Goal: Transaction & Acquisition: Download file/media

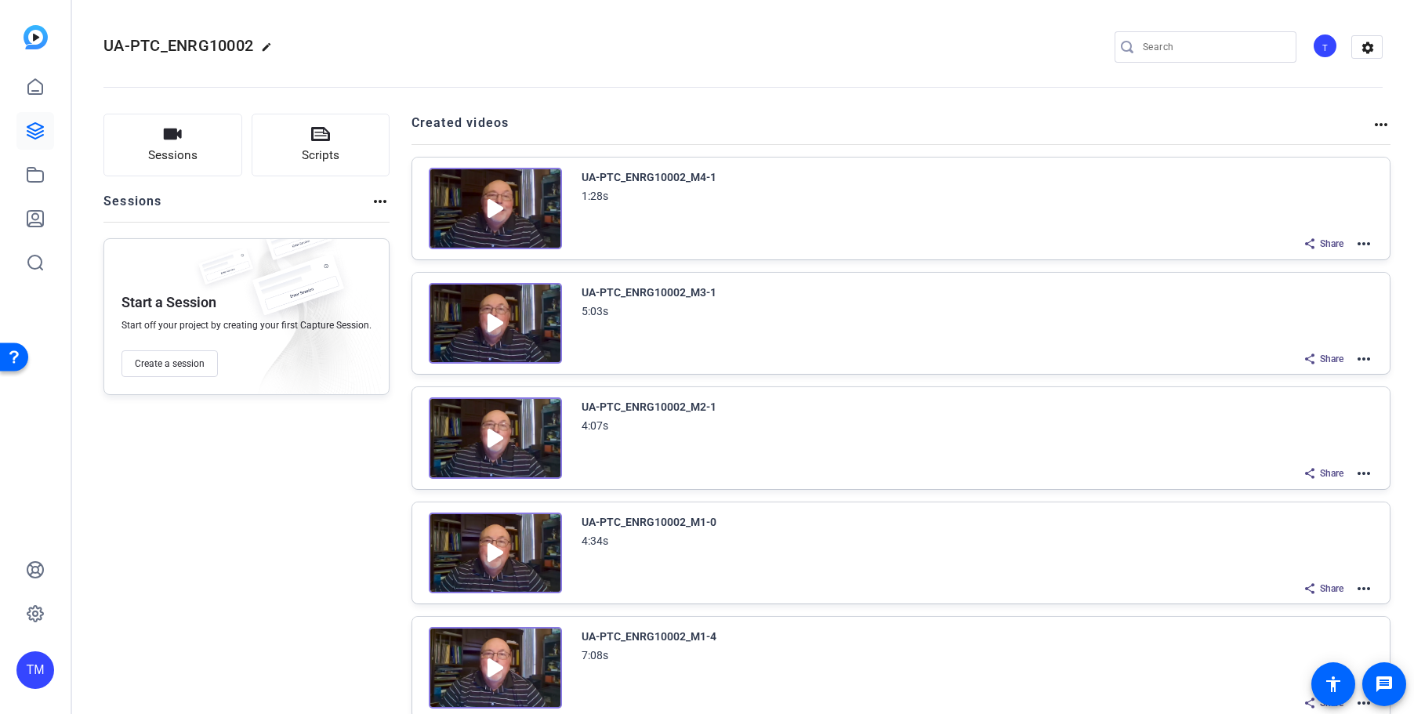
click at [486, 220] on img at bounding box center [495, 209] width 133 height 82
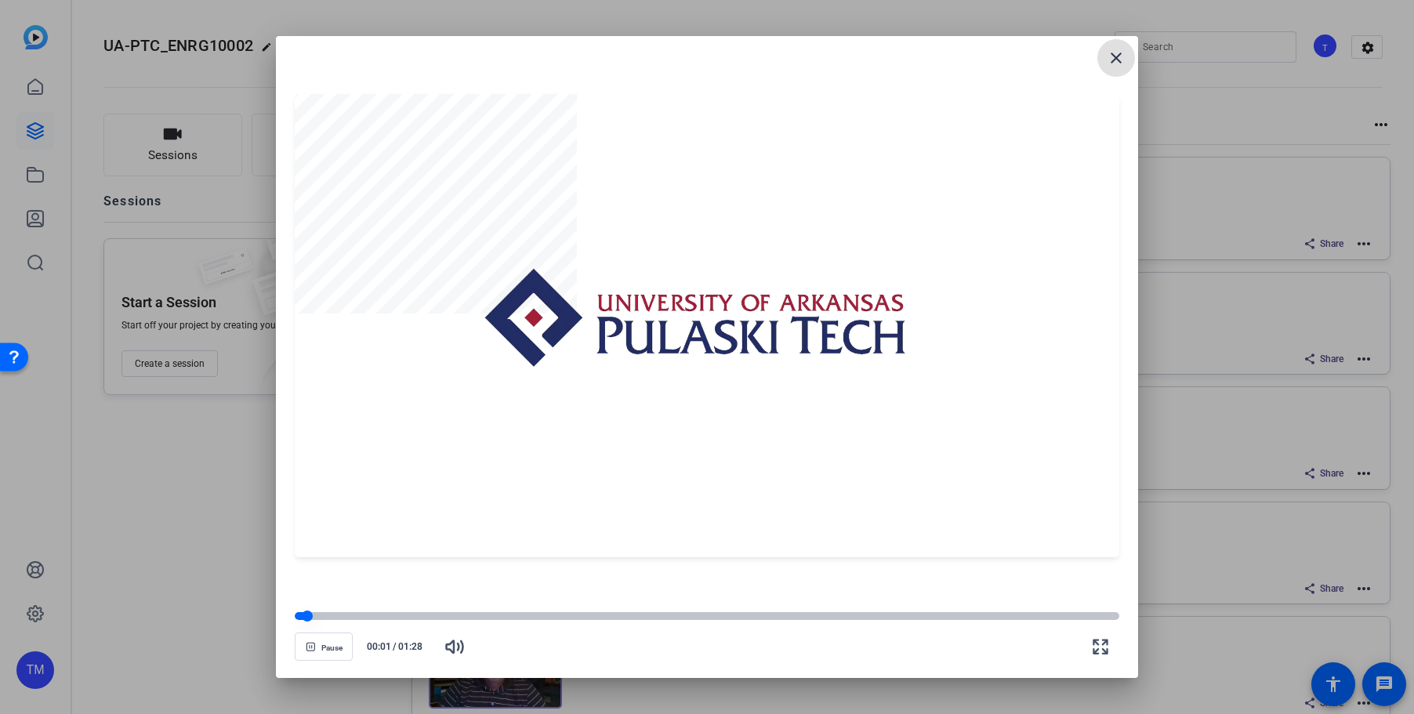
click at [327, 618] on div at bounding box center [707, 616] width 825 height 8
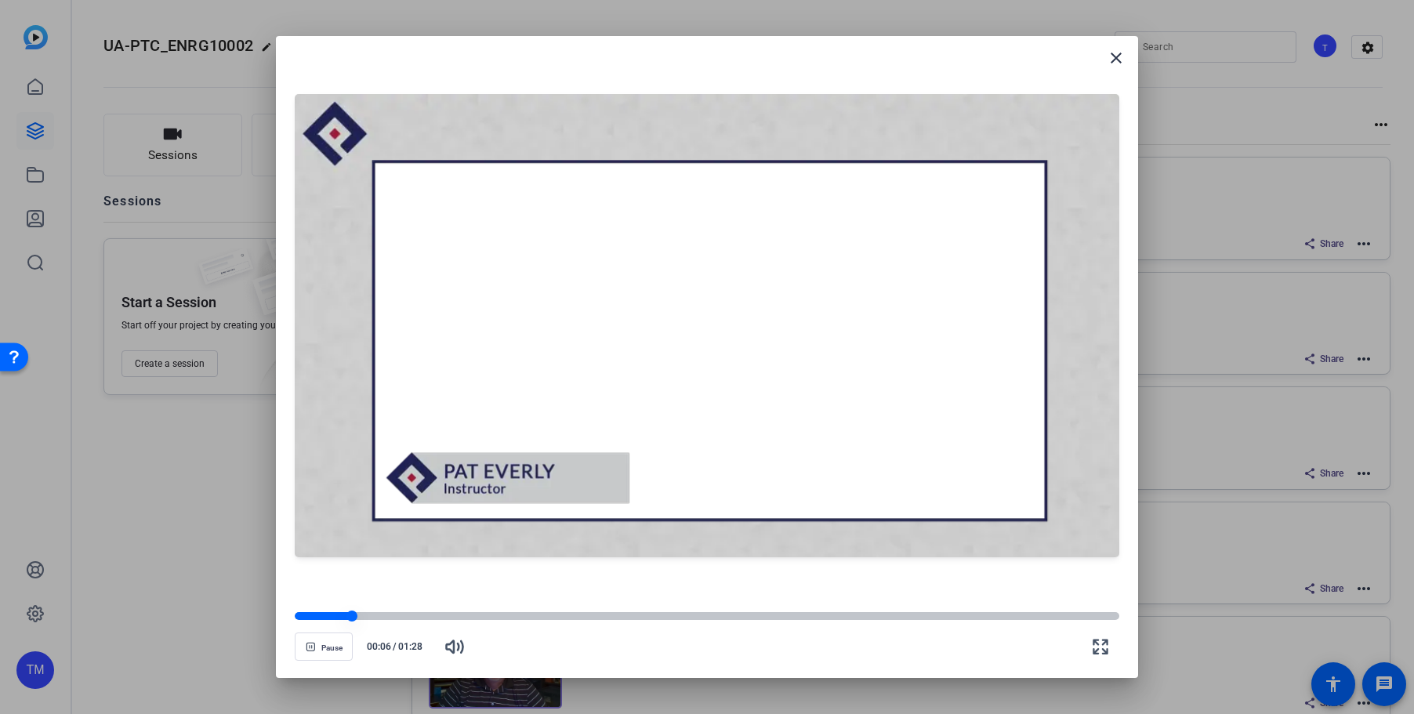
click at [340, 618] on div at bounding box center [323, 616] width 57 height 8
click at [328, 611] on div at bounding box center [707, 616] width 825 height 11
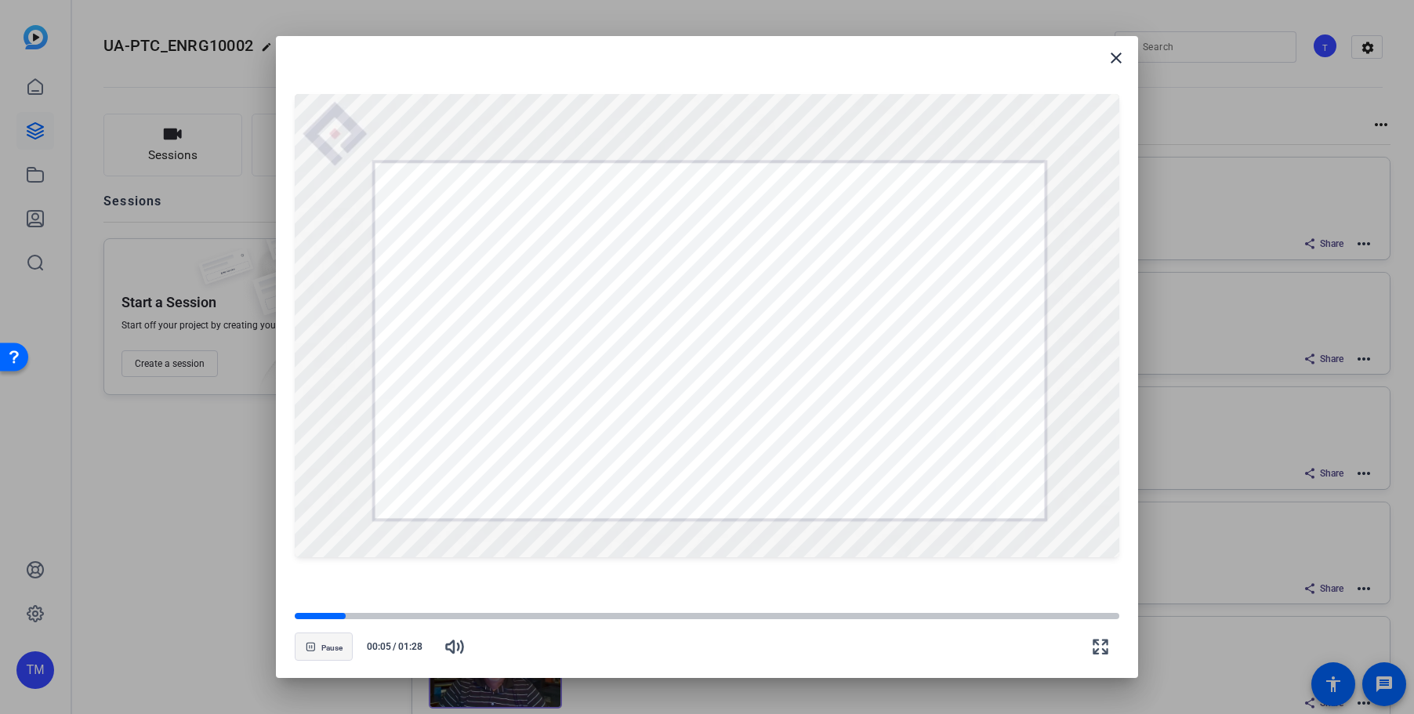
click at [329, 638] on span "button" at bounding box center [323, 647] width 56 height 38
click at [1121, 53] on mat-icon "close" at bounding box center [1116, 58] width 19 height 19
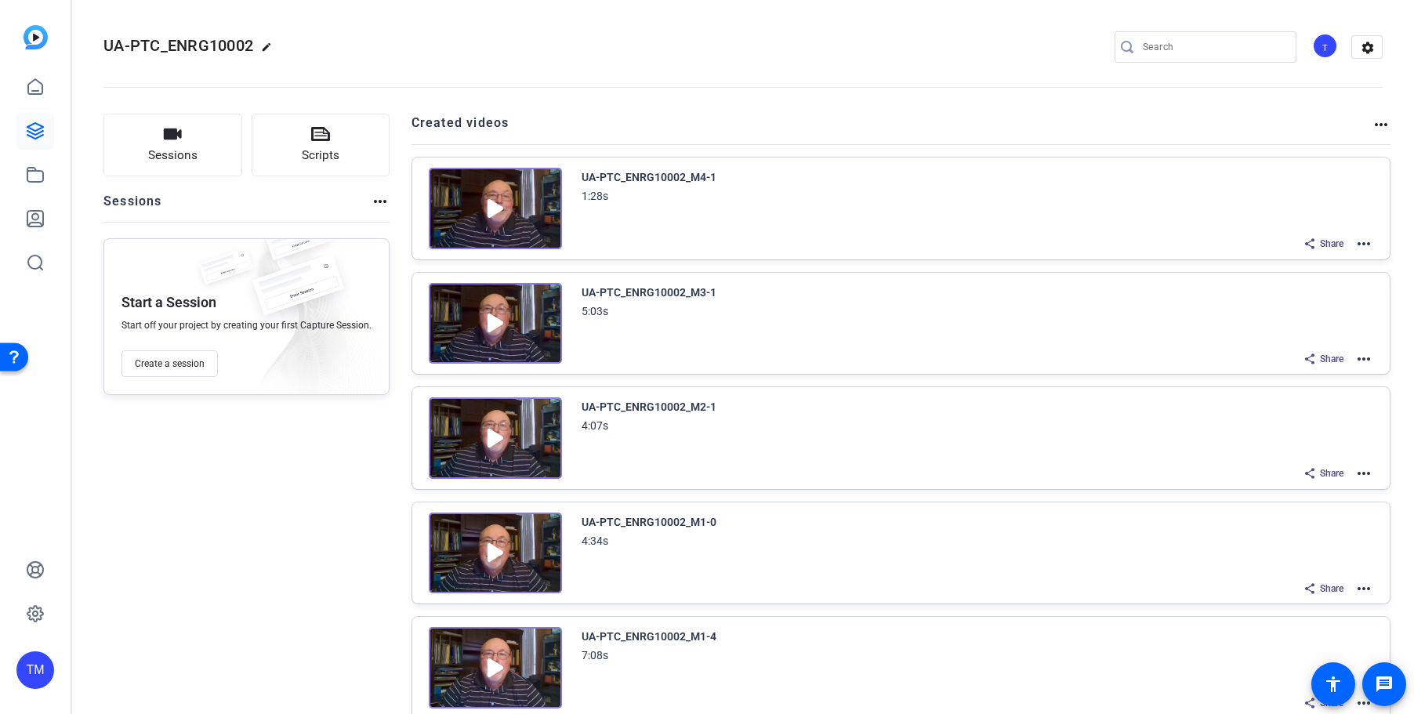
click at [1365, 243] on mat-icon "more_horiz" at bounding box center [1363, 243] width 19 height 19
drag, startPoint x: 945, startPoint y: 209, endPoint x: 868, endPoint y: 201, distance: 77.3
click at [945, 208] on div at bounding box center [707, 357] width 1414 height 714
click at [495, 213] on img at bounding box center [495, 209] width 133 height 82
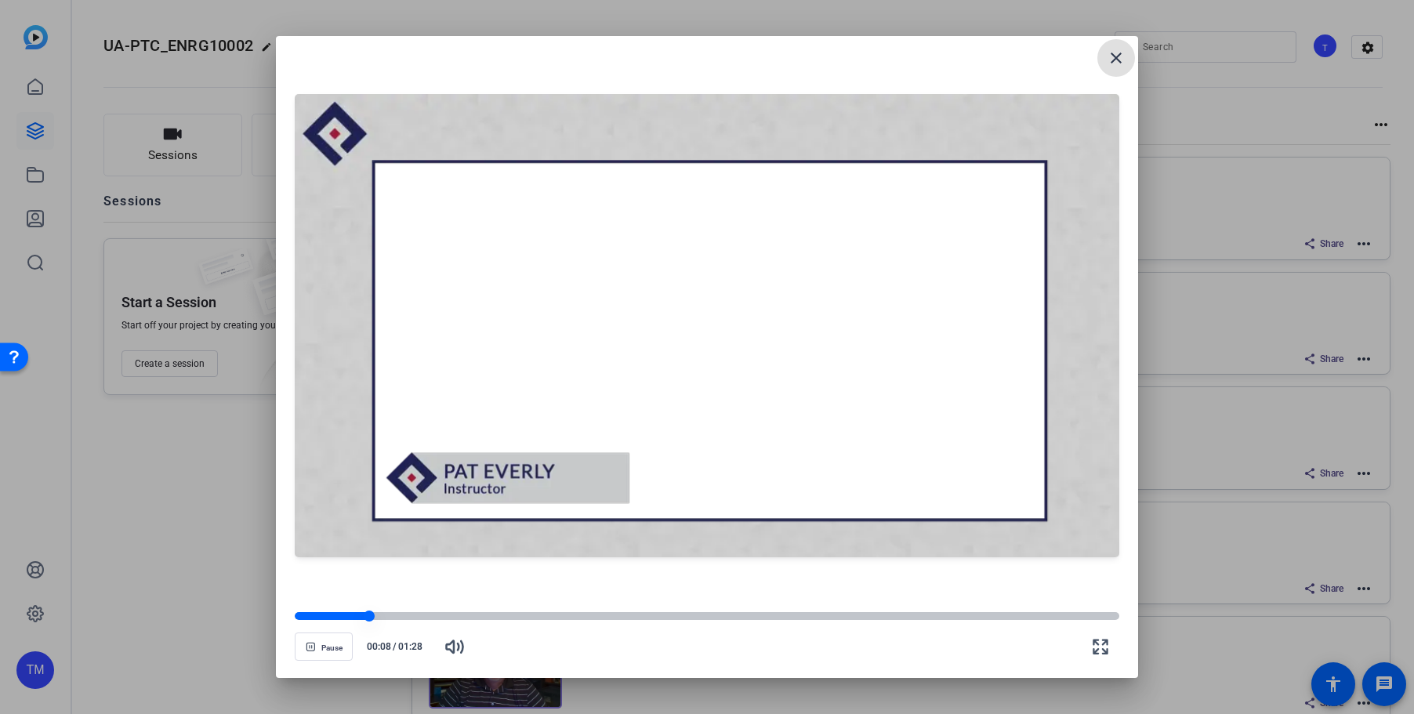
click at [404, 614] on div at bounding box center [707, 616] width 825 height 8
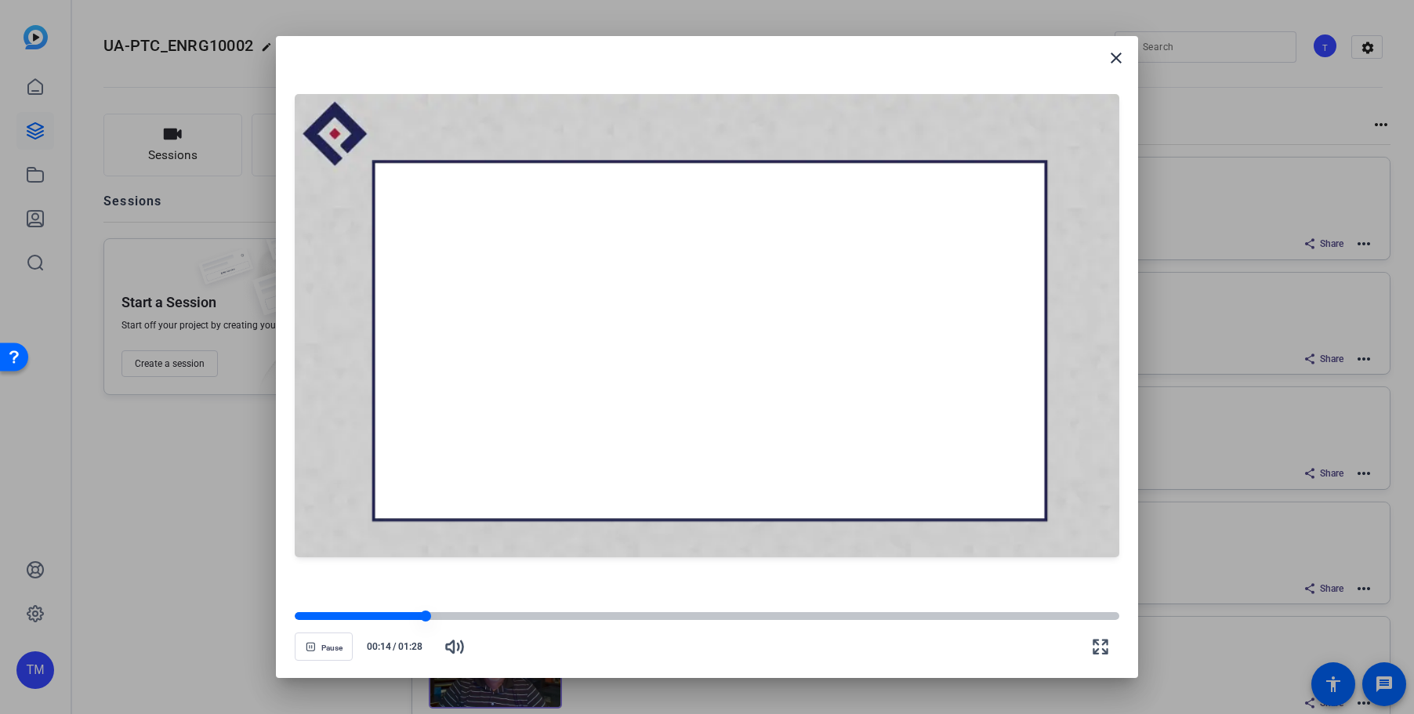
click at [487, 614] on div at bounding box center [707, 616] width 825 height 8
click at [570, 610] on openreel-video-controls "Pause 00:21 / 01:28" at bounding box center [707, 631] width 825 height 55
click at [555, 617] on div at bounding box center [707, 616] width 825 height 8
click at [619, 614] on div at bounding box center [707, 616] width 825 height 8
click at [781, 609] on openreel-video-controls "Pause 00:35 / 01:28" at bounding box center [707, 631] width 825 height 55
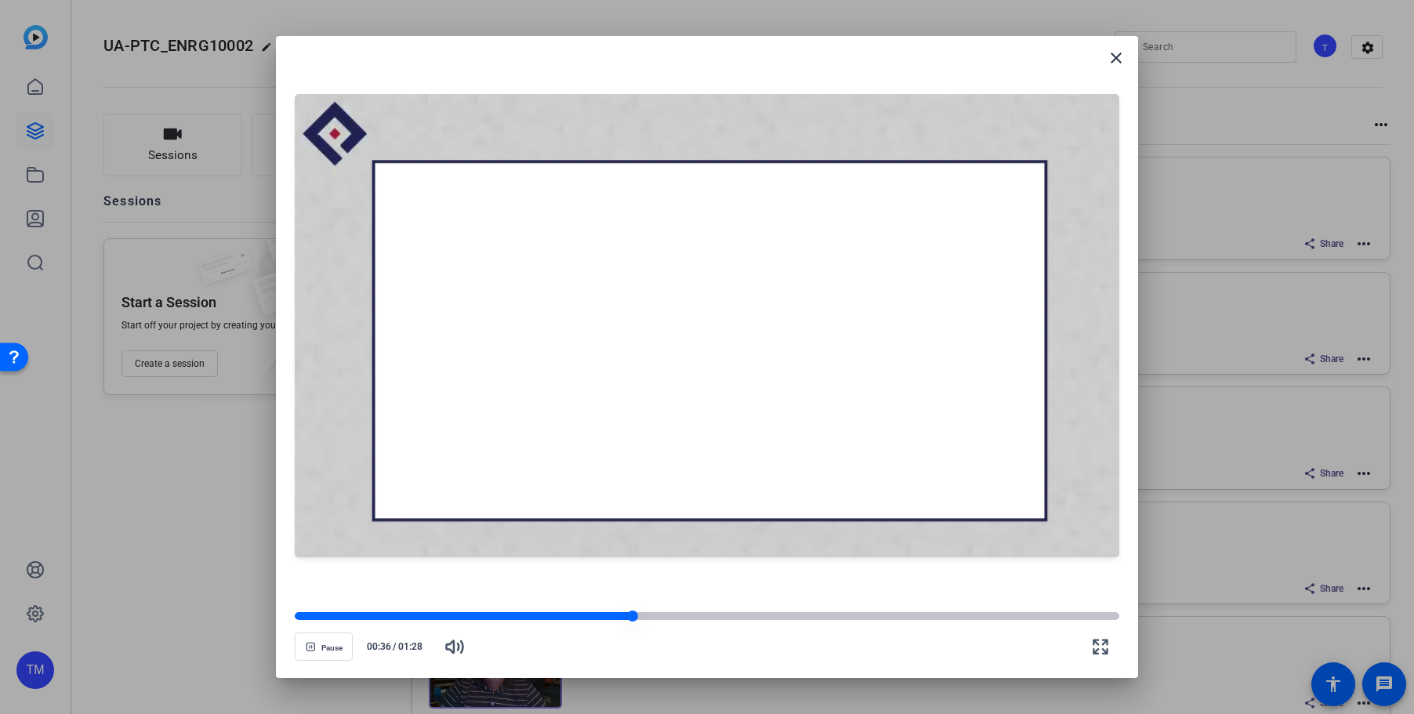
click at [832, 616] on div at bounding box center [707, 616] width 825 height 8
click at [921, 613] on div at bounding box center [707, 616] width 825 height 8
click at [996, 614] on div at bounding box center [707, 616] width 825 height 8
click at [1045, 618] on div at bounding box center [707, 616] width 825 height 8
click at [1089, 618] on div at bounding box center [707, 616] width 825 height 8
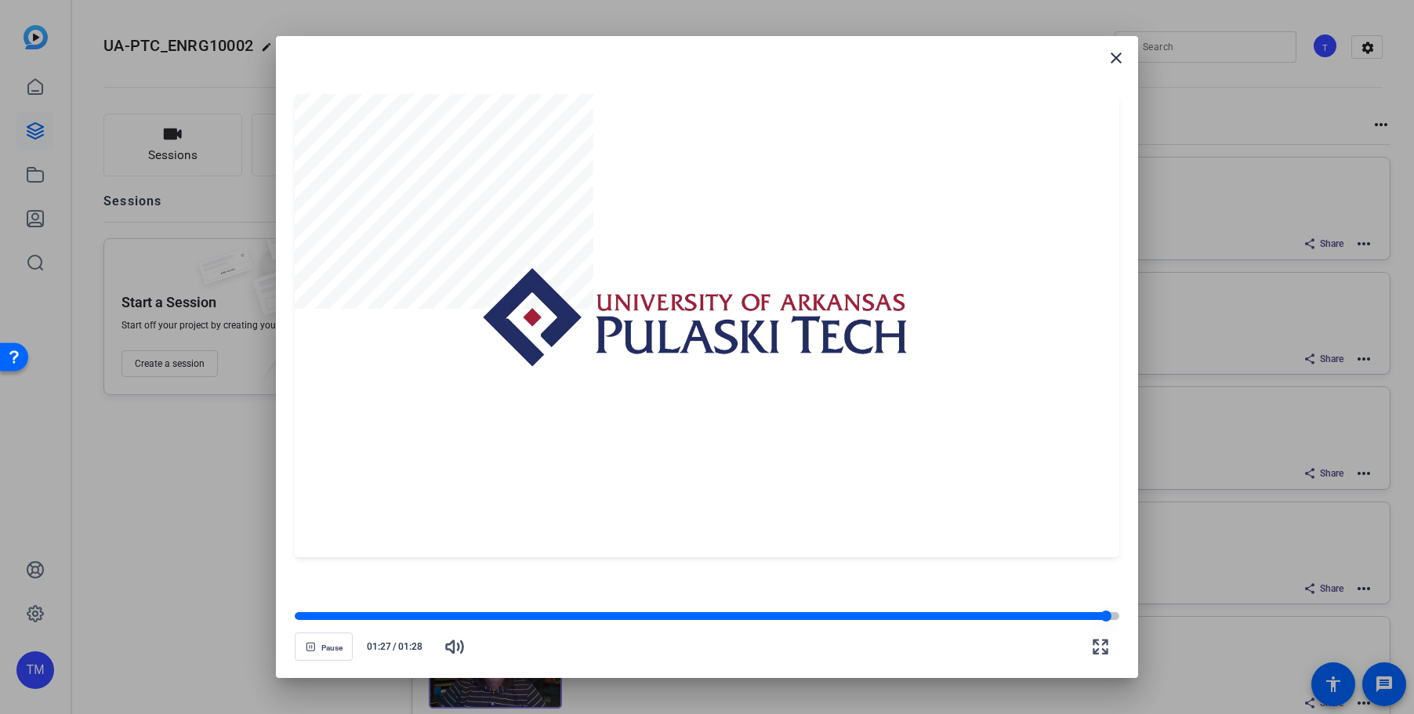
click at [1063, 618] on div at bounding box center [700, 616] width 811 height 8
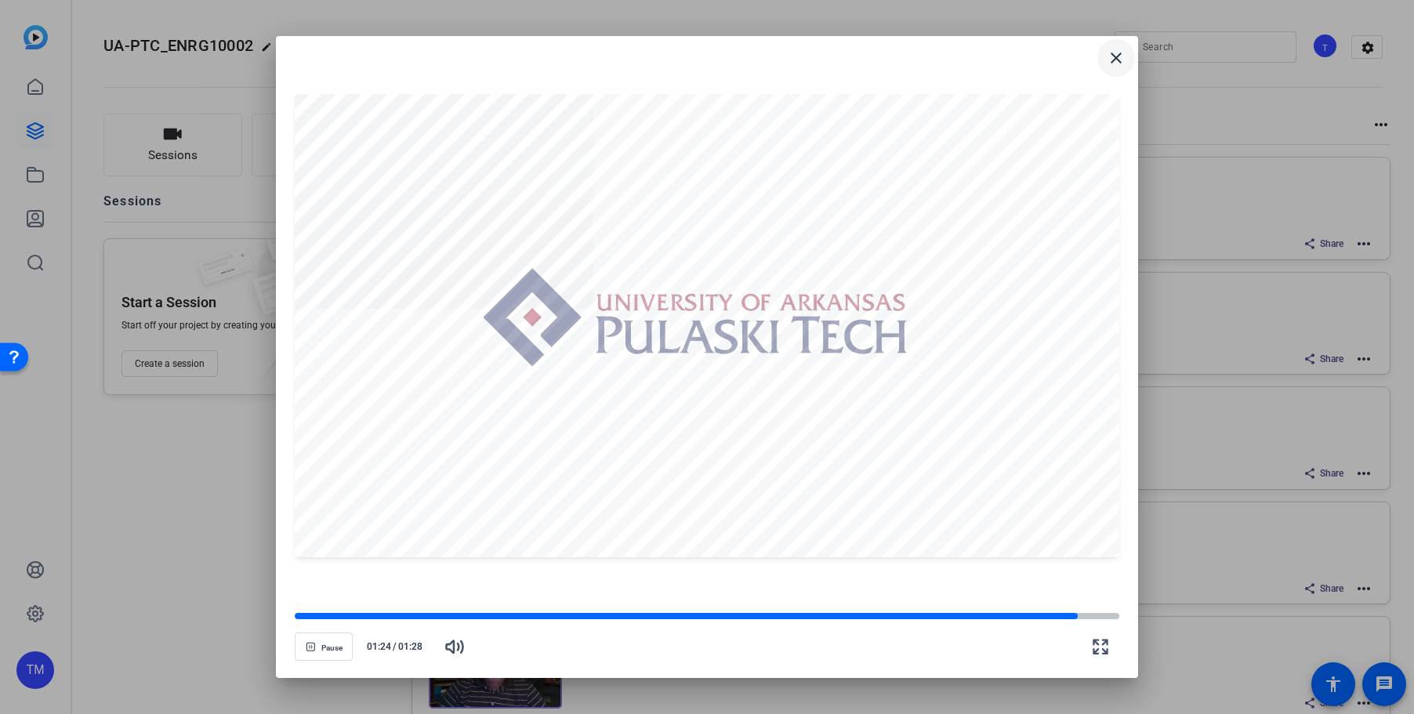
click at [1112, 58] on mat-icon "close" at bounding box center [1116, 58] width 19 height 19
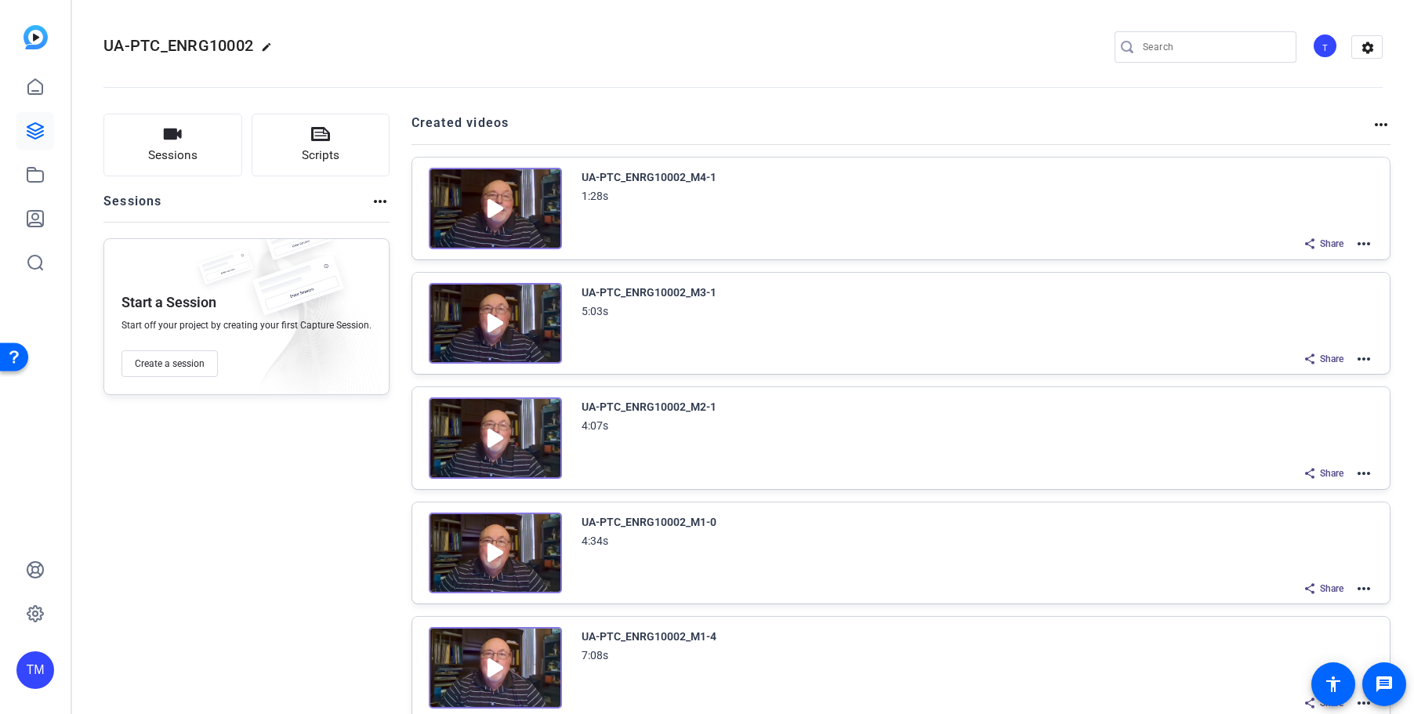
click at [1354, 242] on mat-icon "more_horiz" at bounding box center [1363, 243] width 19 height 19
click at [1308, 385] on span "Download Video" at bounding box center [1306, 380] width 109 height 19
